Goal: Task Accomplishment & Management: Manage account settings

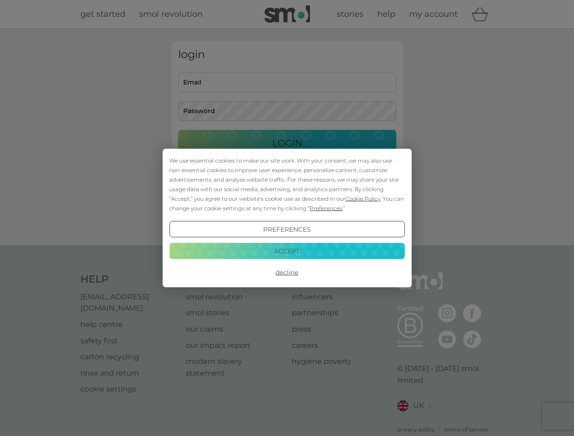
click at [363, 199] on span "Cookie Policy" at bounding box center [363, 199] width 35 height 7
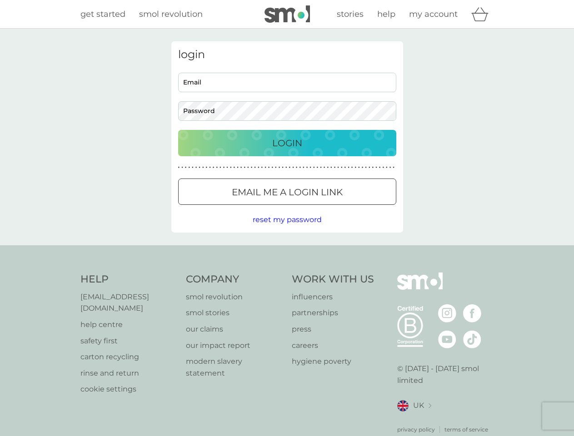
click at [325, 208] on div "login Email Password Login ● ● ● ● ● ● ● ● ● ● ● ● ● ● ● ● ● ● ● ● ● ● ● ● ● ● …" at bounding box center [287, 136] width 232 height 191
click at [287, 230] on div "login Email Password Login ● ● ● ● ● ● ● ● ● ● ● ● ● ● ● ● ● ● ● ● ● ● ● ● ● ● …" at bounding box center [287, 136] width 232 height 191
click at [287, 273] on div "Help [EMAIL_ADDRESS][DOMAIN_NAME] help centre safety first carton recycling rin…" at bounding box center [287, 353] width 414 height 161
click at [287, 251] on div "Help [EMAIL_ADDRESS][DOMAIN_NAME] help centre safety first carton recycling rin…" at bounding box center [287, 354] width 574 height 216
